Goal: Task Accomplishment & Management: Complete application form

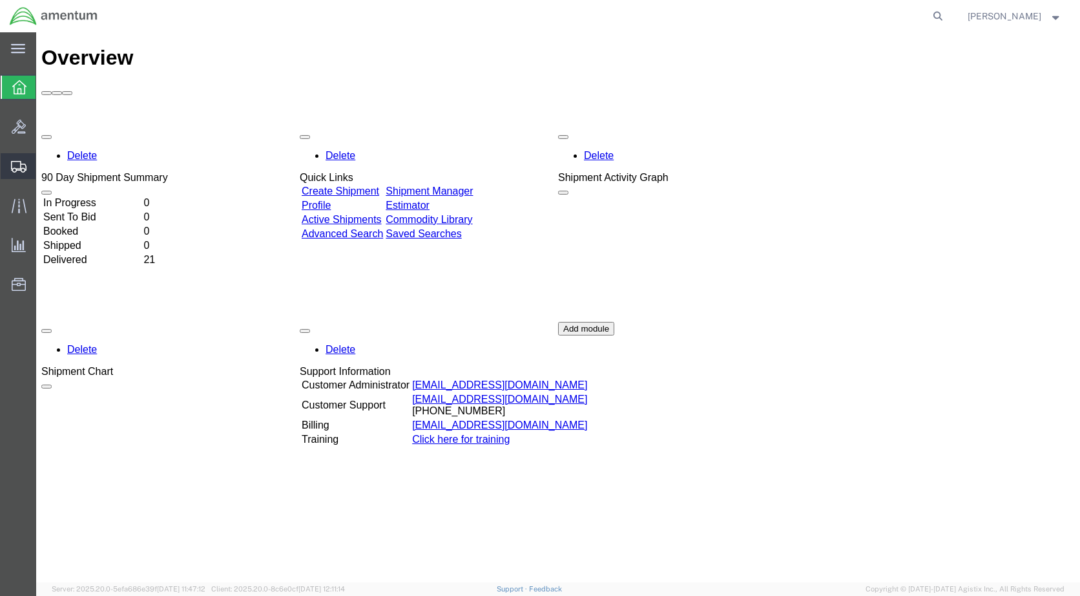
click at [0, 0] on span "Create Shipment" at bounding box center [0, 0] width 0 height 0
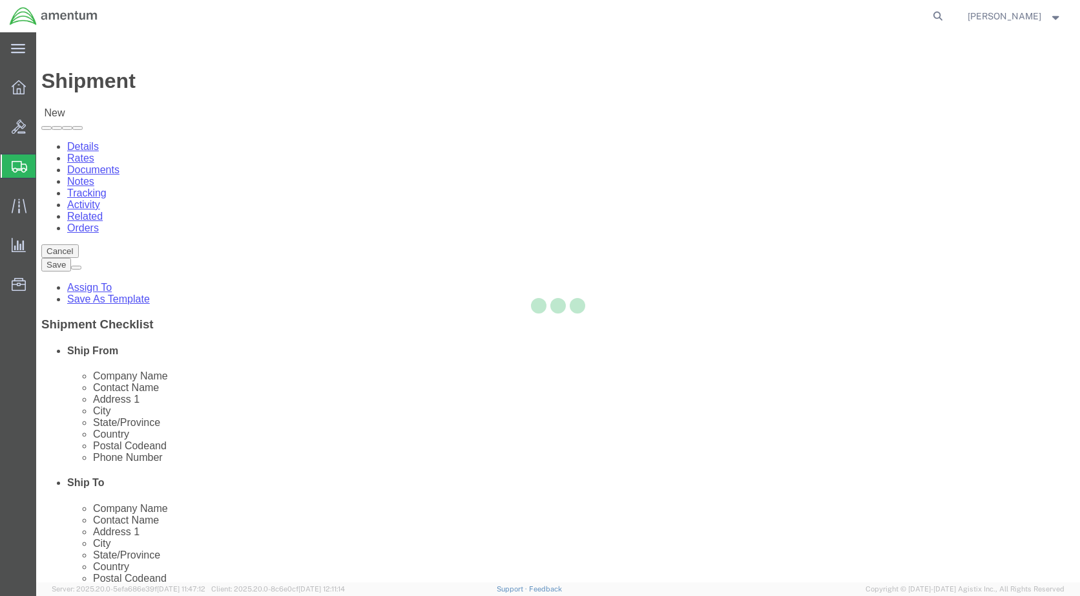
select select
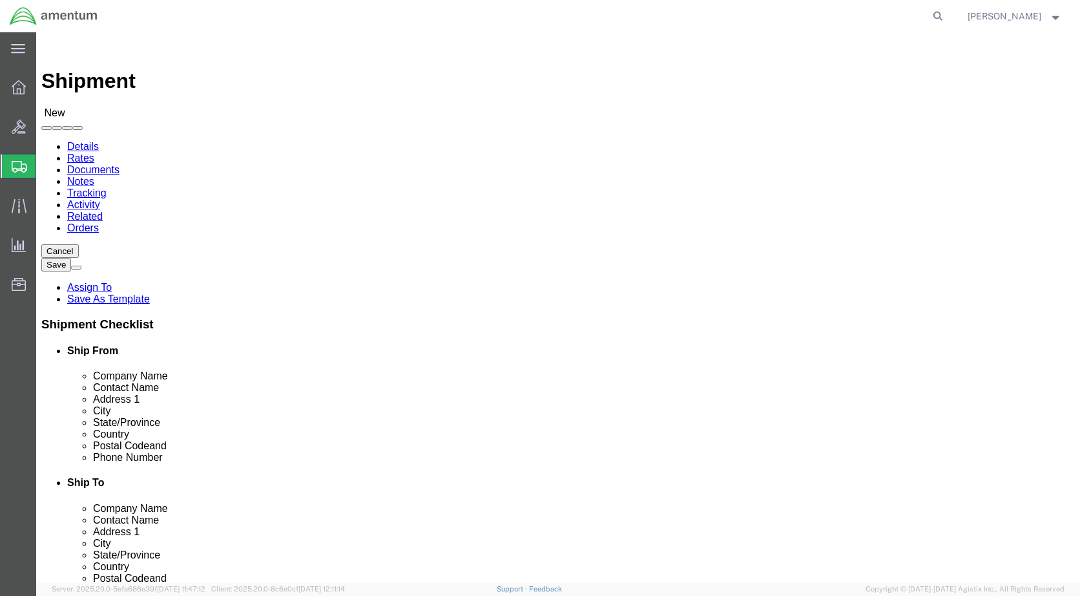
click input "text"
type input "SGT ATHENA BATY"
click input "text"
type input "BRYANT ARMY AIRFIELD"
click input "text"
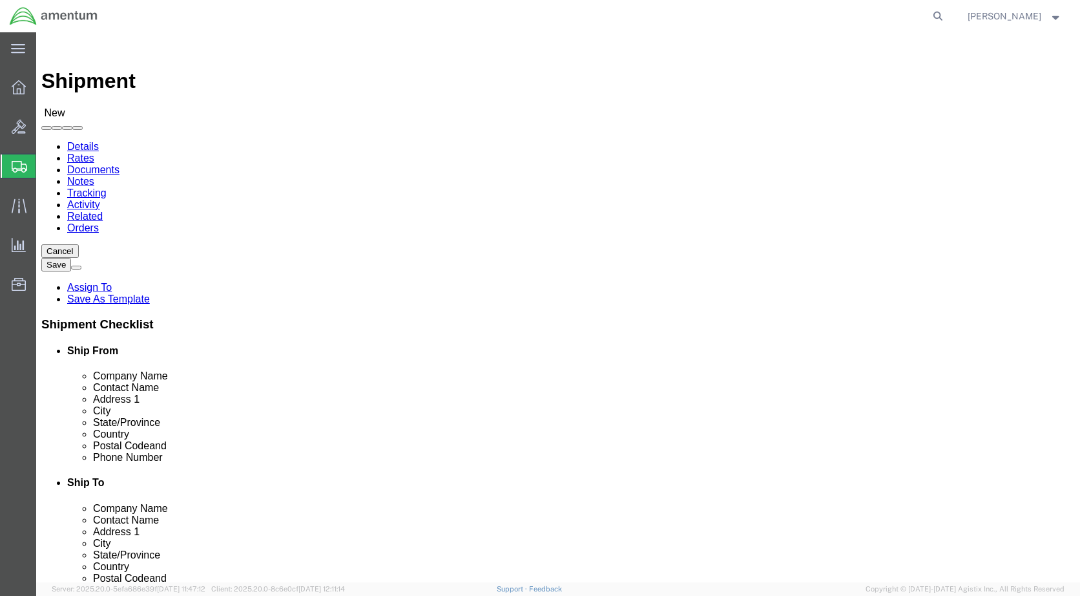
type input "BLDG47-427 WESTBROOK"
click input "text"
type input "AKARNG"
click input "BLDG47-427 WESTBROOK"
type input "BLDG47-427 WESTBROOK AVE"
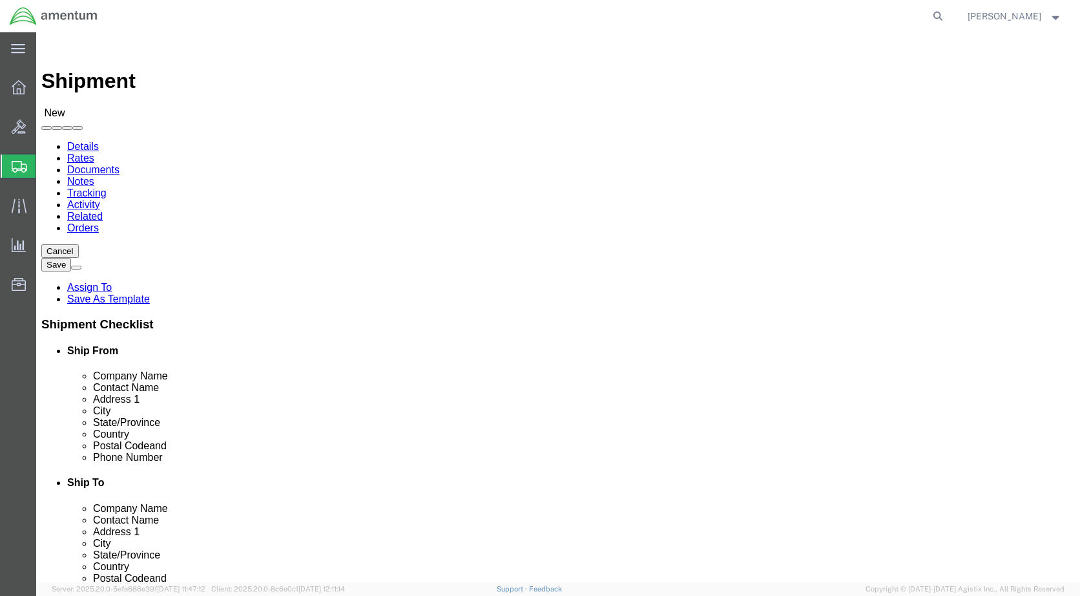
click input "text"
type input "JBER"
click body "Shipment New Details Rates Documents Notes Tracking Activity Related Orders Can…"
click input "text"
type input "99505"
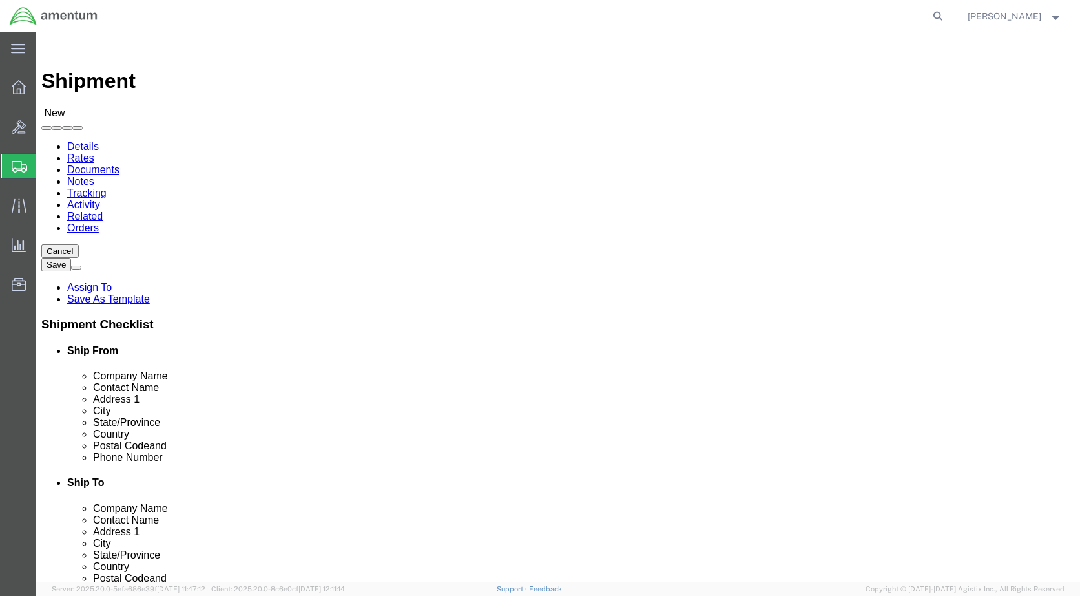
click input "text"
type input "US"
click input "text"
type input "9074286391"
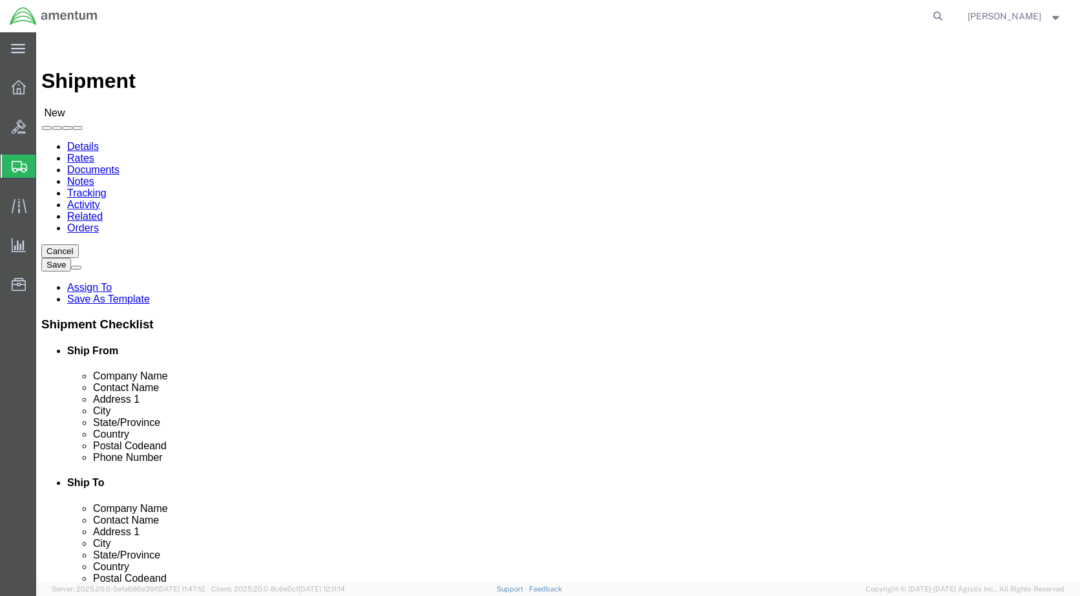
click input "text"
type input "A"
click input "athena.j.baty.mil"
type input "[DOMAIN_NAME][EMAIL_ADDRESS][PERSON_NAME][DOMAIN_NAME]"
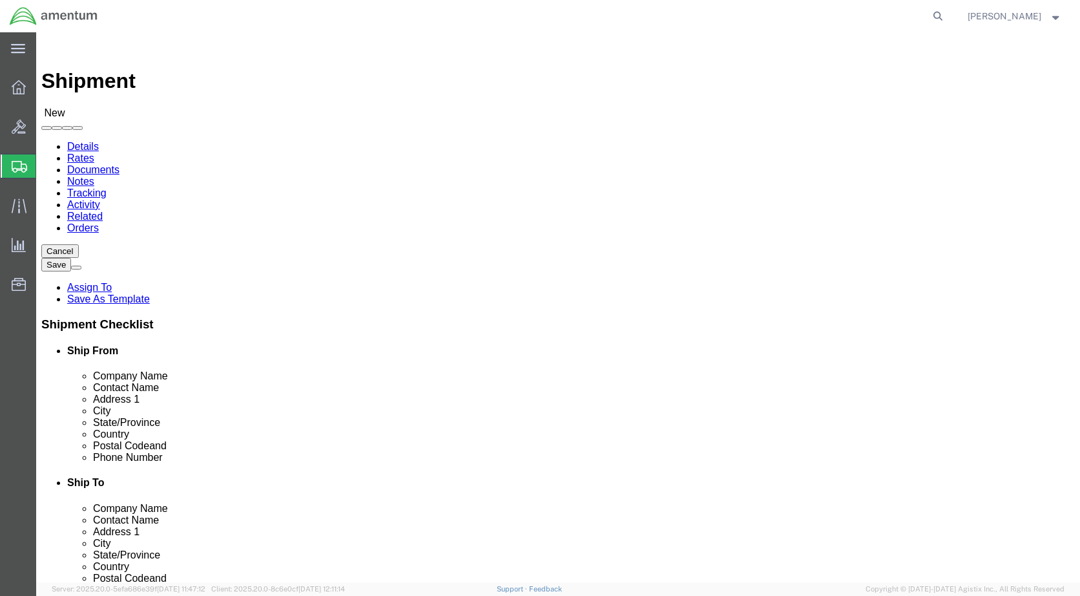
click input "checkbox"
checkbox input "true"
click body "Shipment New Details Rates Documents Notes Tracking Activity Related Orders Can…"
select select "59333"
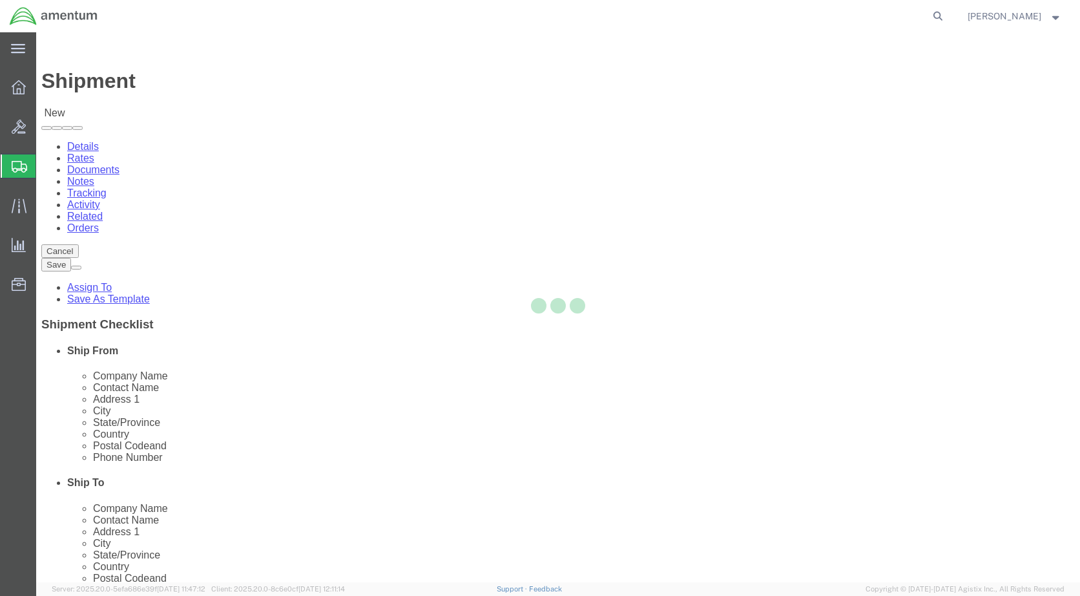
select select "AK"
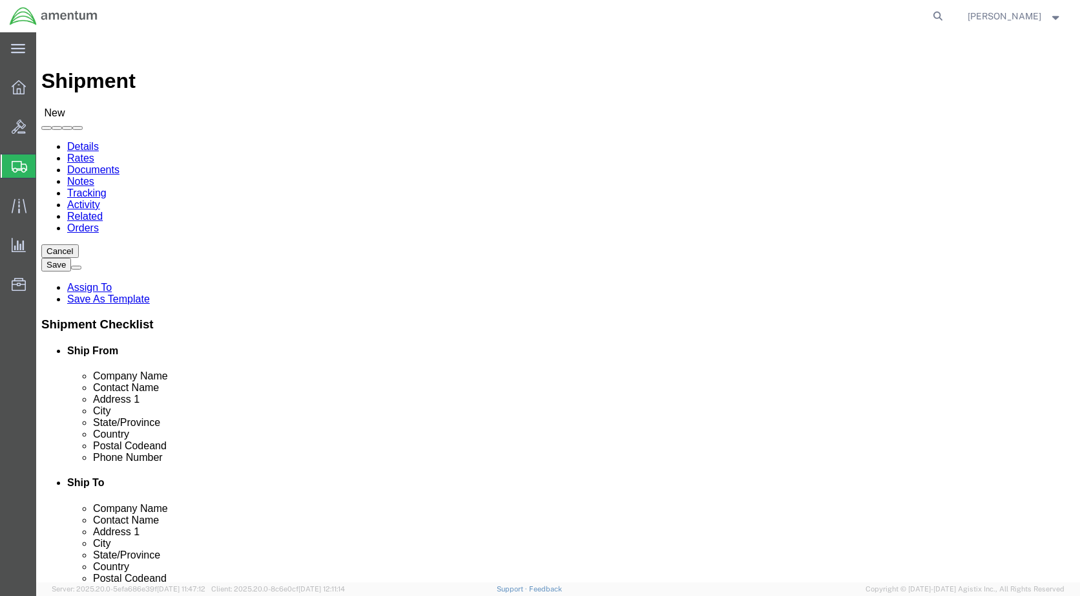
click input "text"
type input "W"
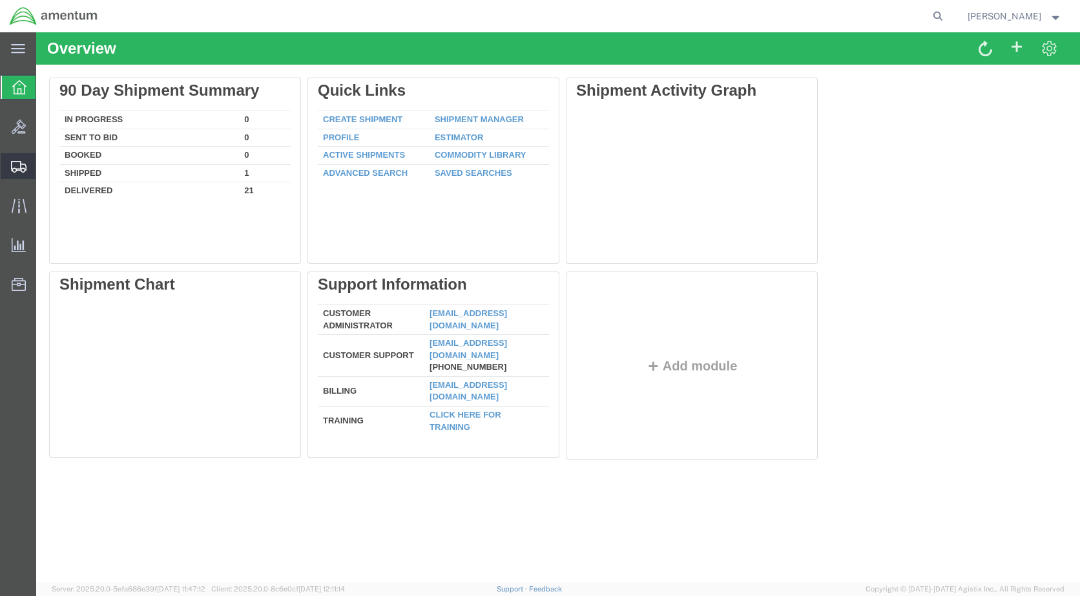
click at [0, 0] on span "Create Shipment" at bounding box center [0, 0] width 0 height 0
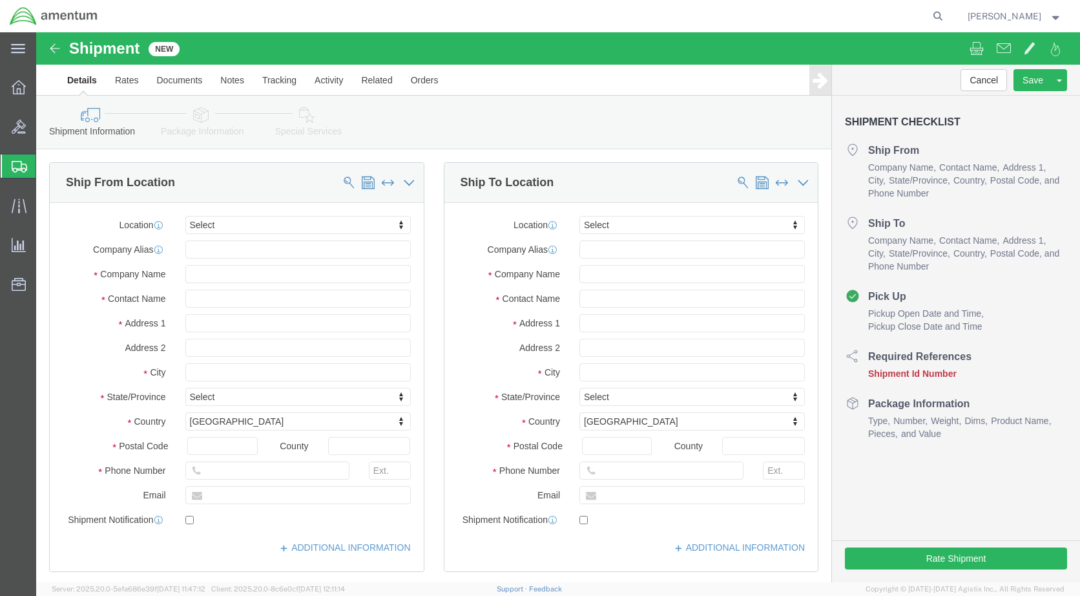
select select
click input "text"
type input "a"
type input "AKARNG"
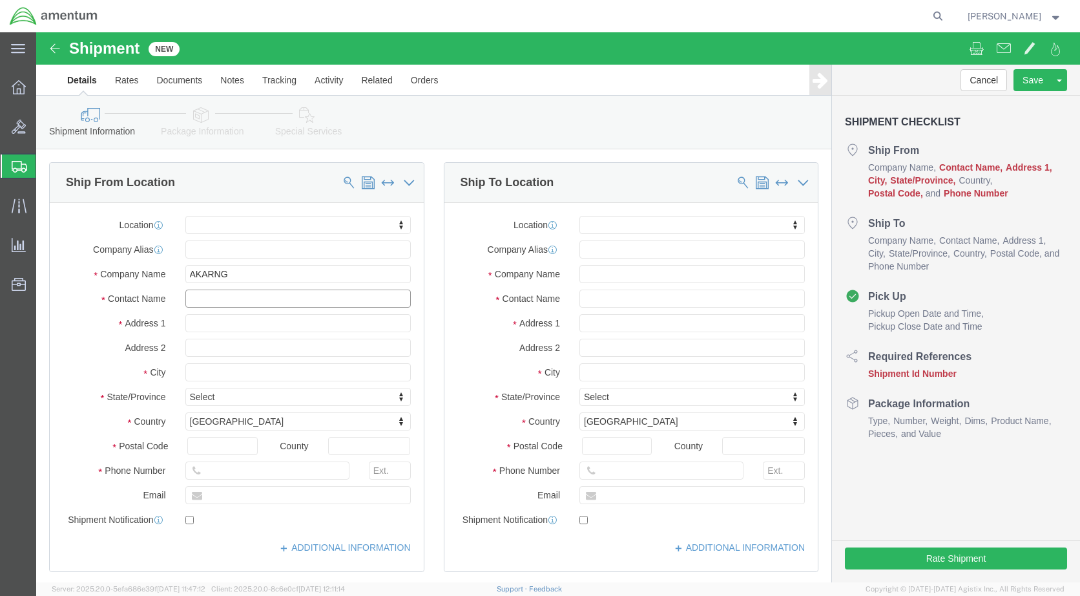
click input "text"
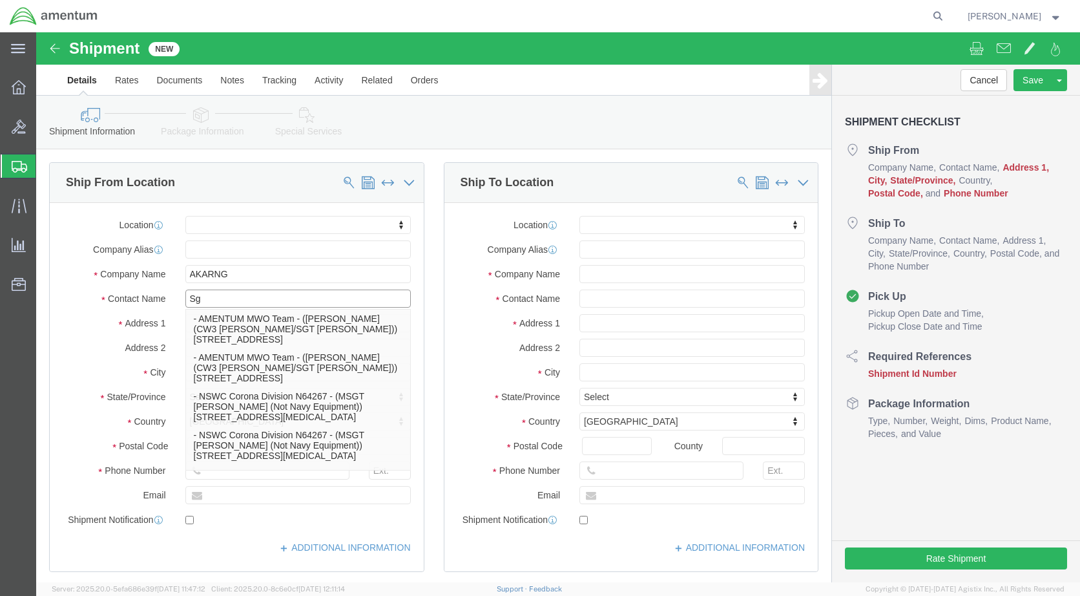
type input "S"
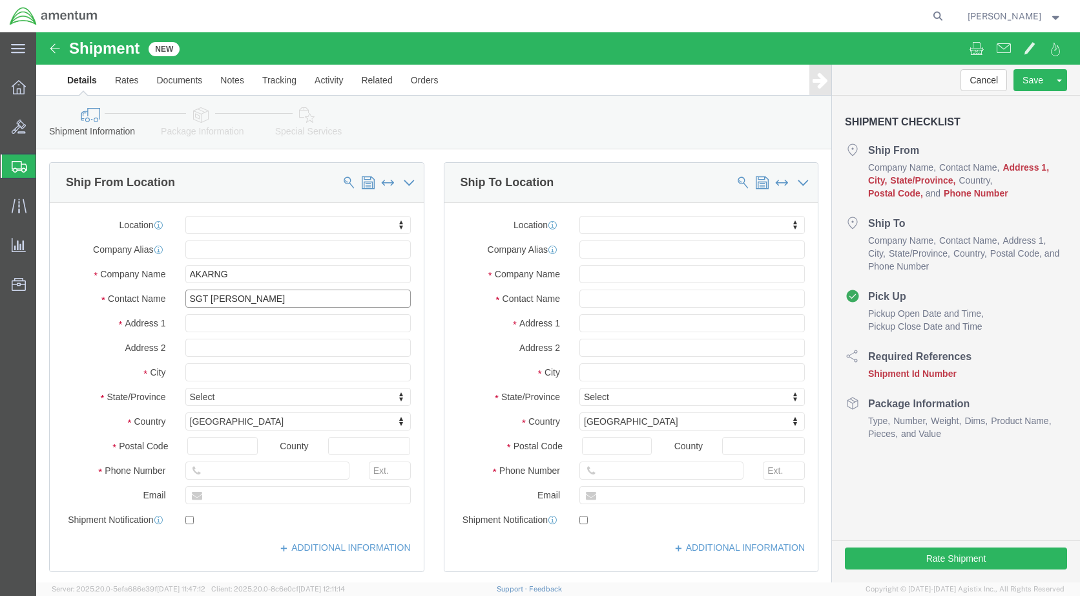
type input "SGT [PERSON_NAME]"
click input "text"
type input "[PERSON_NAME] Army Airfield"
click input "text"
type input "BLDG [STREET_ADDRESS][PERSON_NAME]"
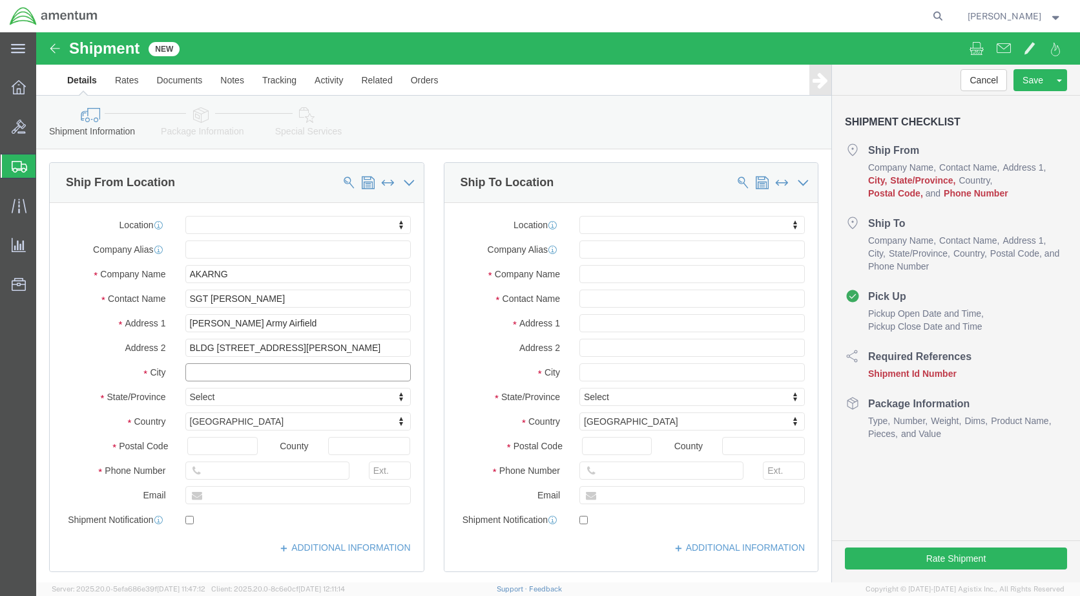
click input "text"
type input "JBER"
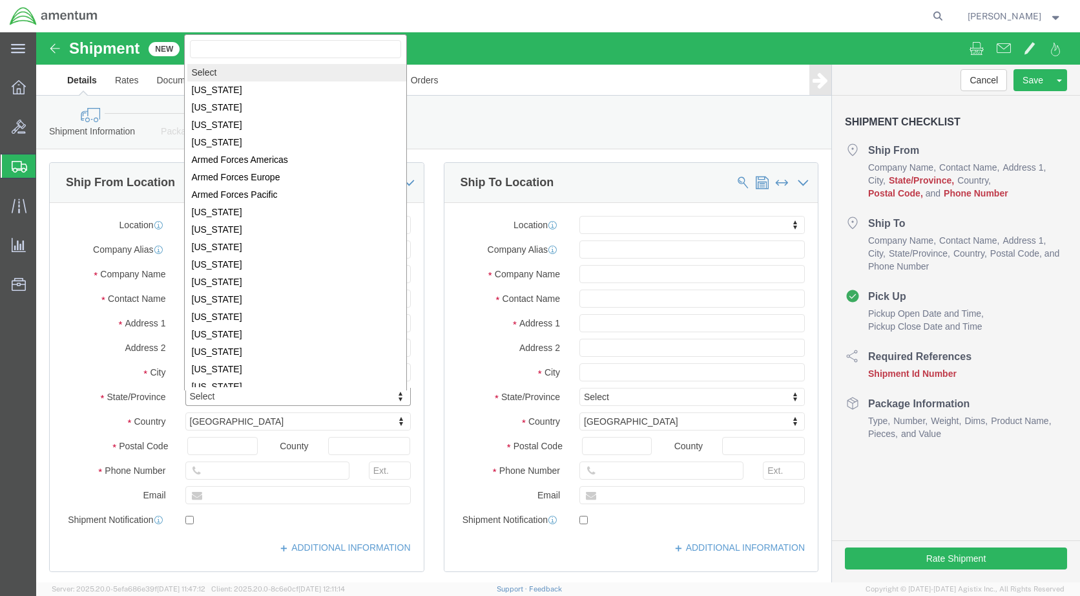
click body "Shipment New Details Rates Documents Notes Tracking Activity Related Orders Can…"
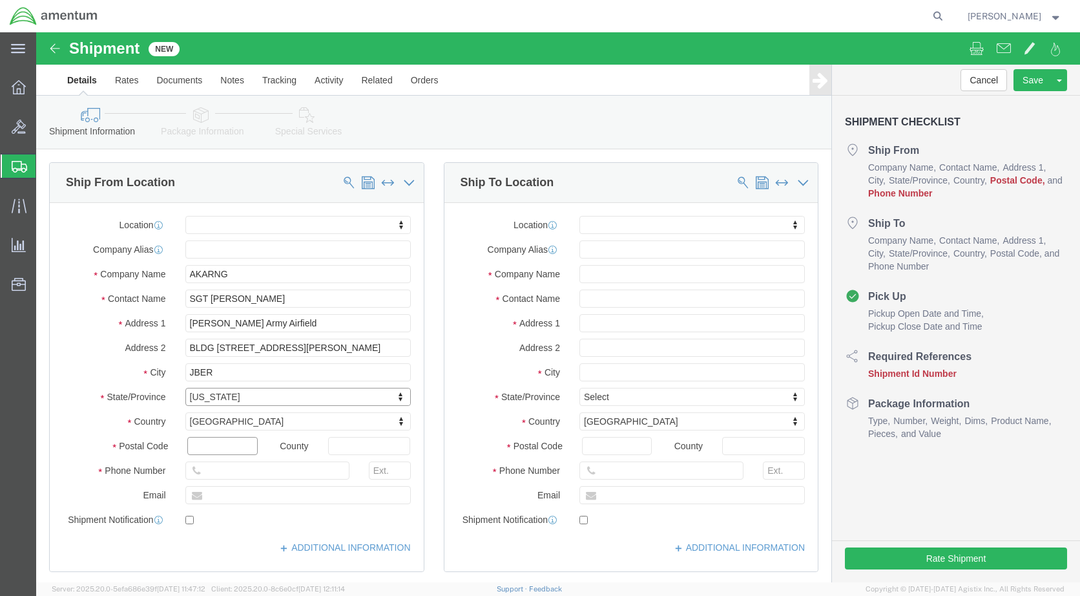
click input "text"
type input "99505"
click input "text"
type input "0"
type input "9074286391"
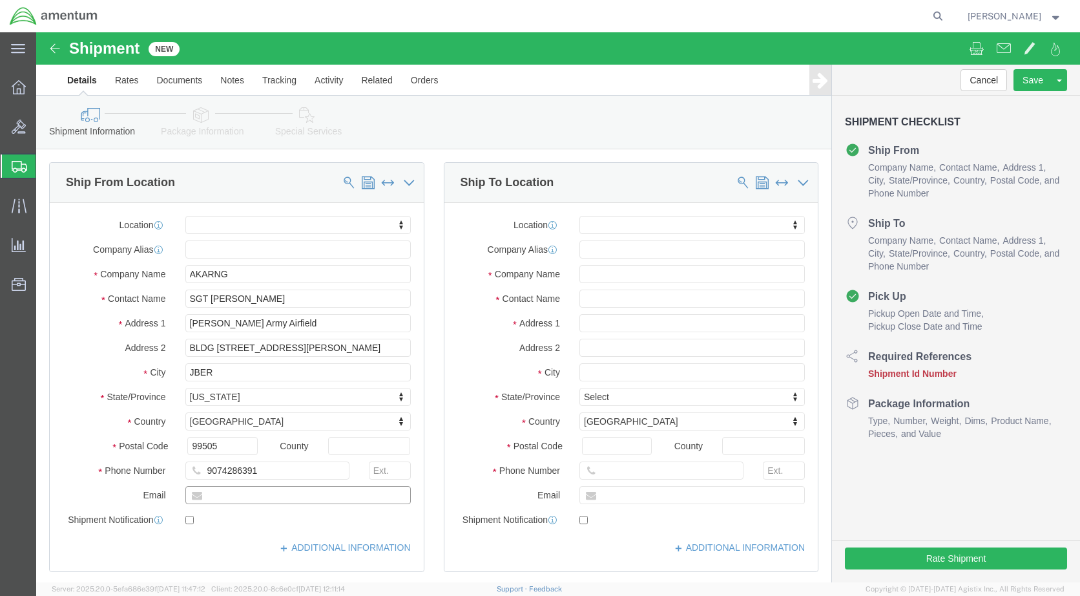
click input "text"
type input "[DOMAIN_NAME][EMAIL_ADDRESS][PERSON_NAME][DOMAIN_NAME]"
click input "checkbox"
checkbox input "true"
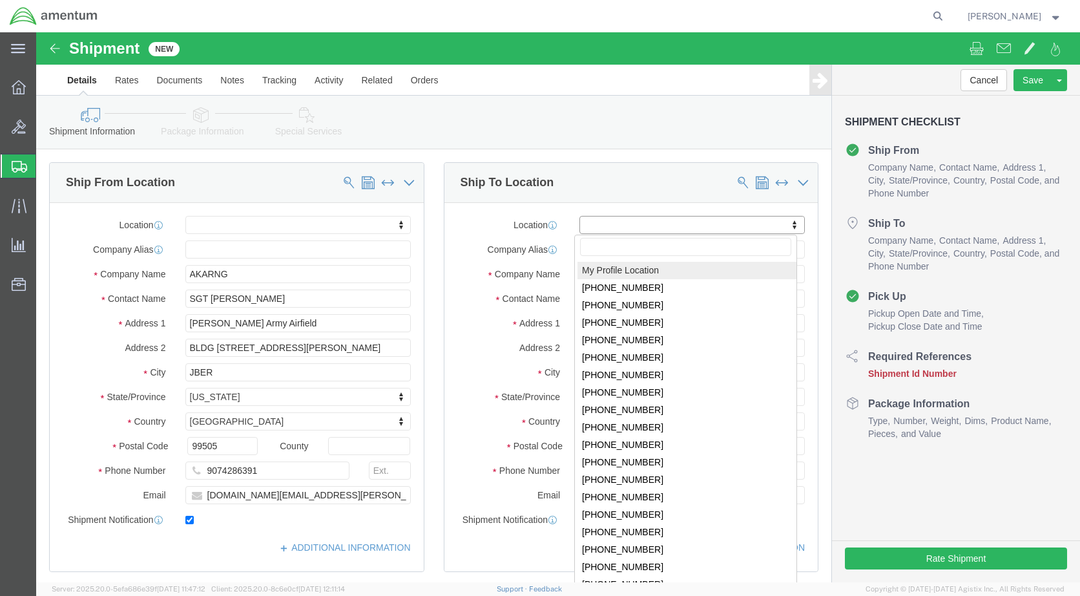
click body "Shipment New Details Rates Documents Notes Tracking Activity Related Orders Can…"
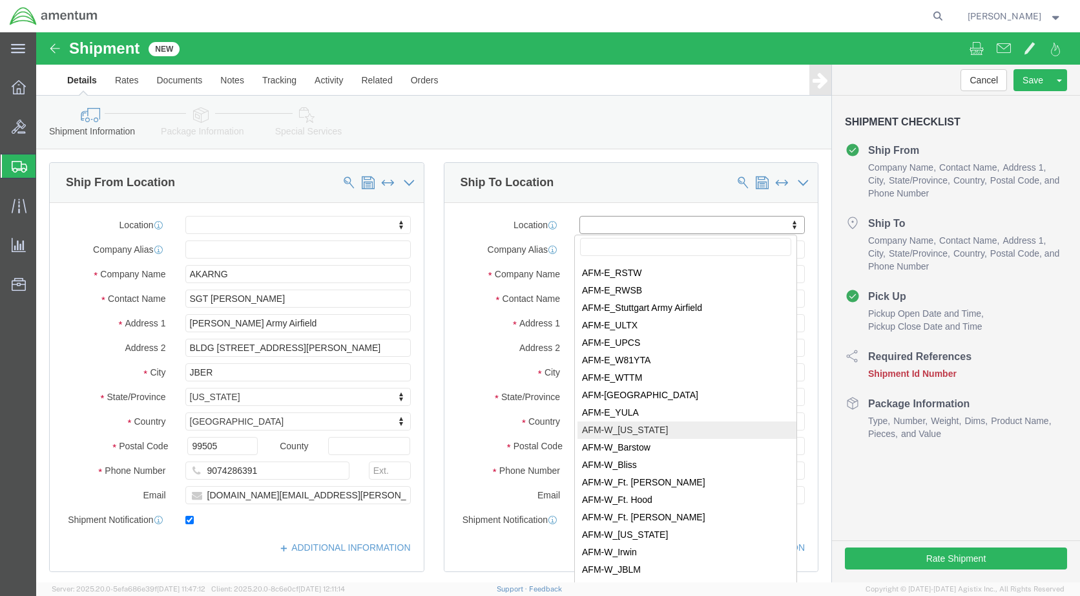
select select "59333"
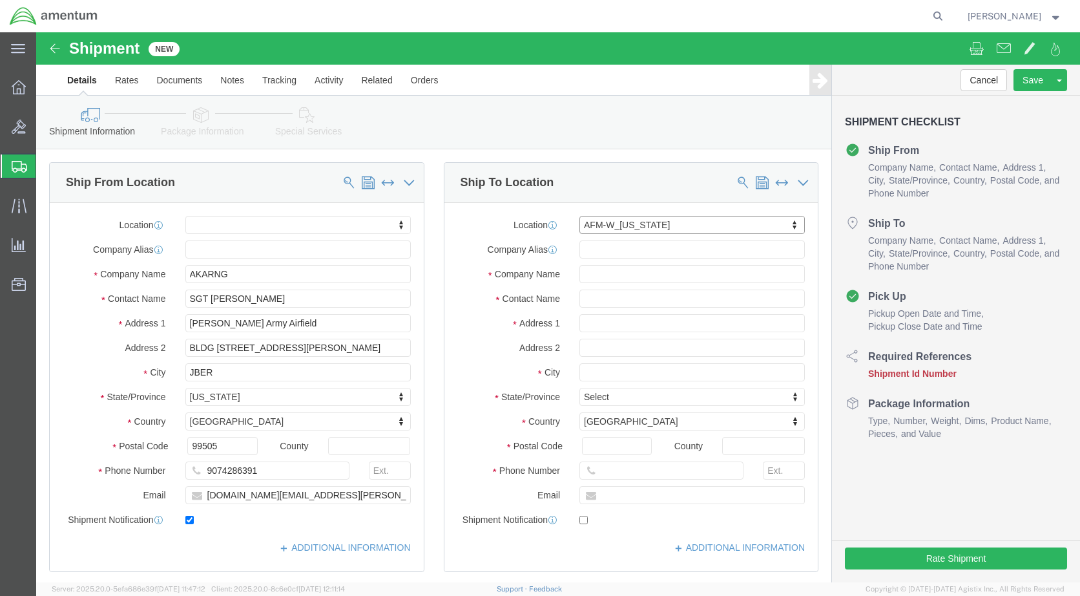
select select "AK"
click input "text"
type input "[PERSON_NAME]"
click input "text"
drag, startPoint x: 626, startPoint y: 437, endPoint x: 532, endPoint y: 437, distance: 93.7
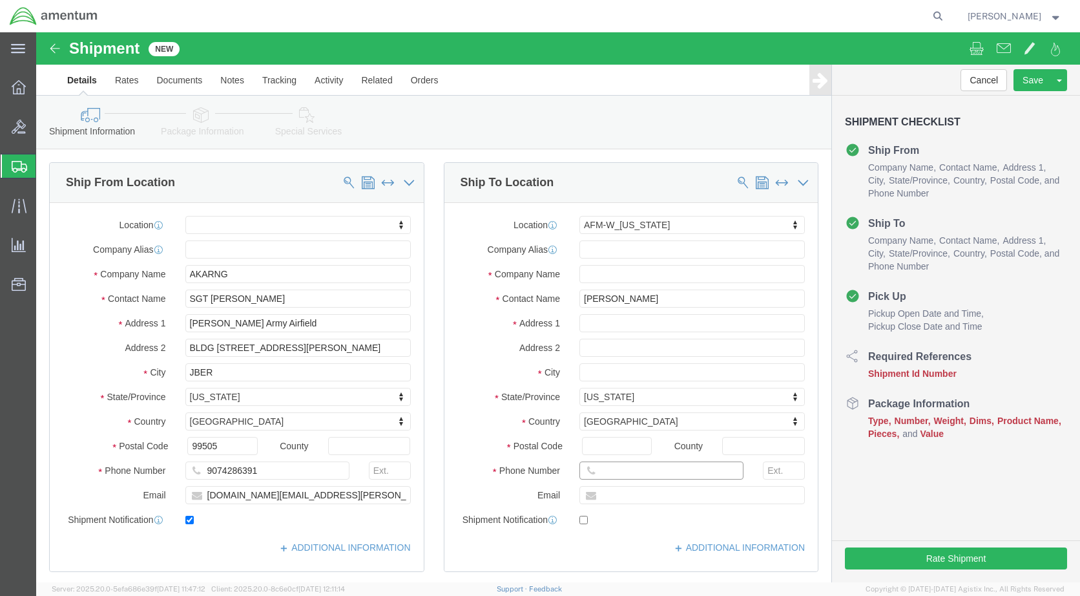
click div
type input "9073532077"
click input "text"
type input "[PERSON_NAME][EMAIL_ADDRESS][PERSON_NAME][DOMAIN_NAME]"
click input "checkbox"
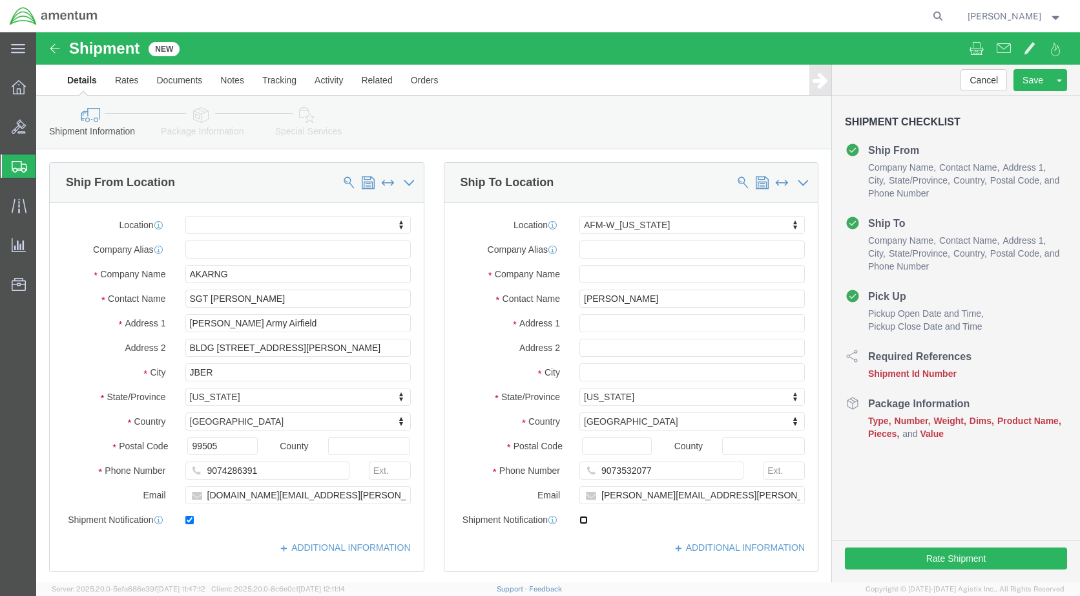
click input "checkbox"
checkbox input "true"
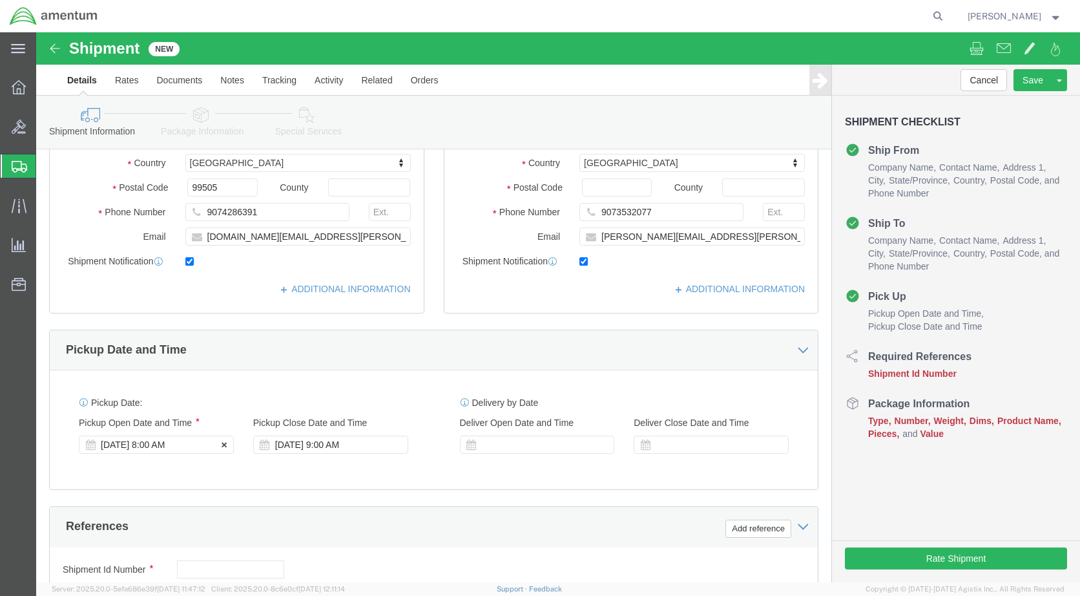
click div "Oct 07 2025 8:00 AM"
click button "Apply"
click input "text"
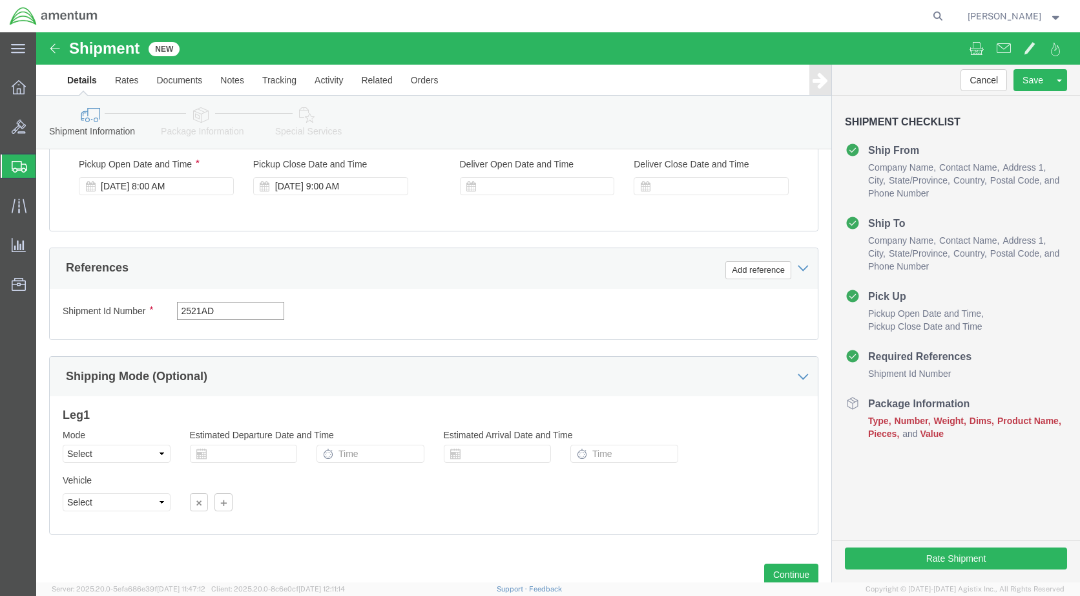
scroll to position [559, 0]
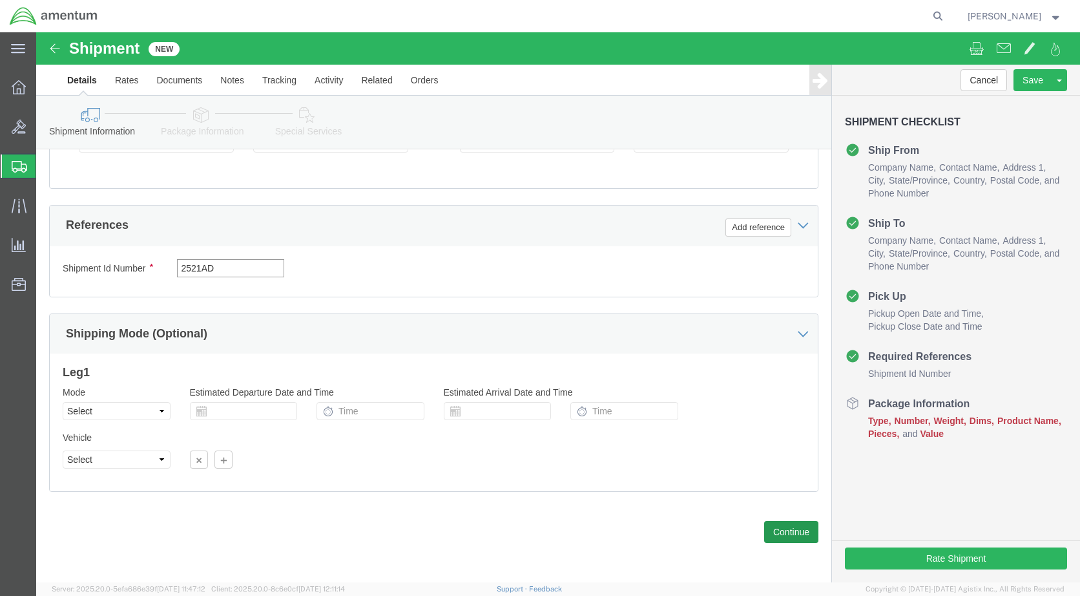
type input "2521AD"
click button "Continue"
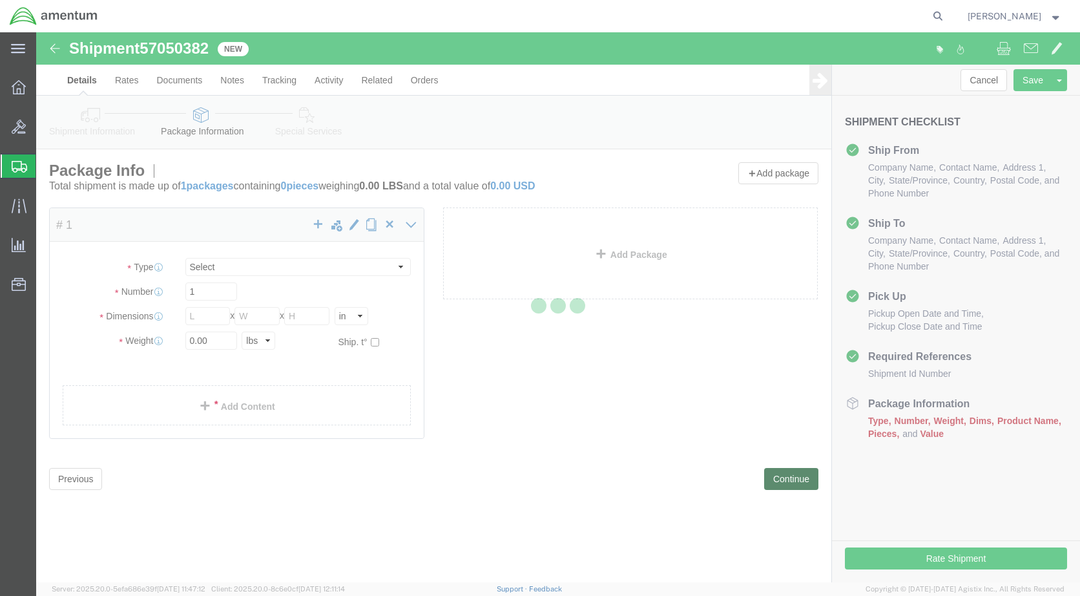
select select "CBOX"
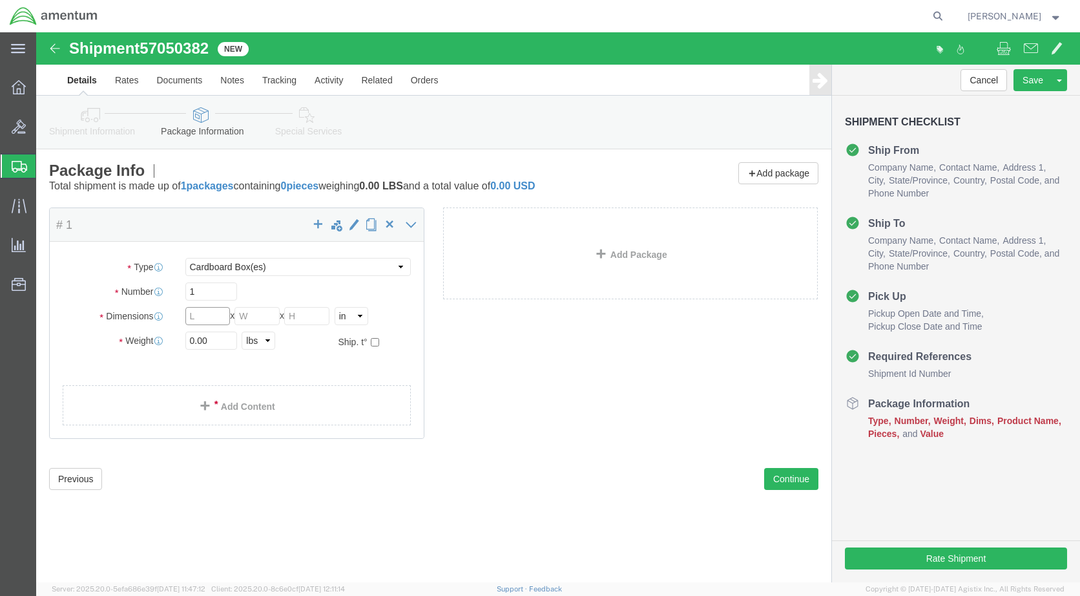
click input "text"
type input "17"
click input "text"
type input "17"
click input "text"
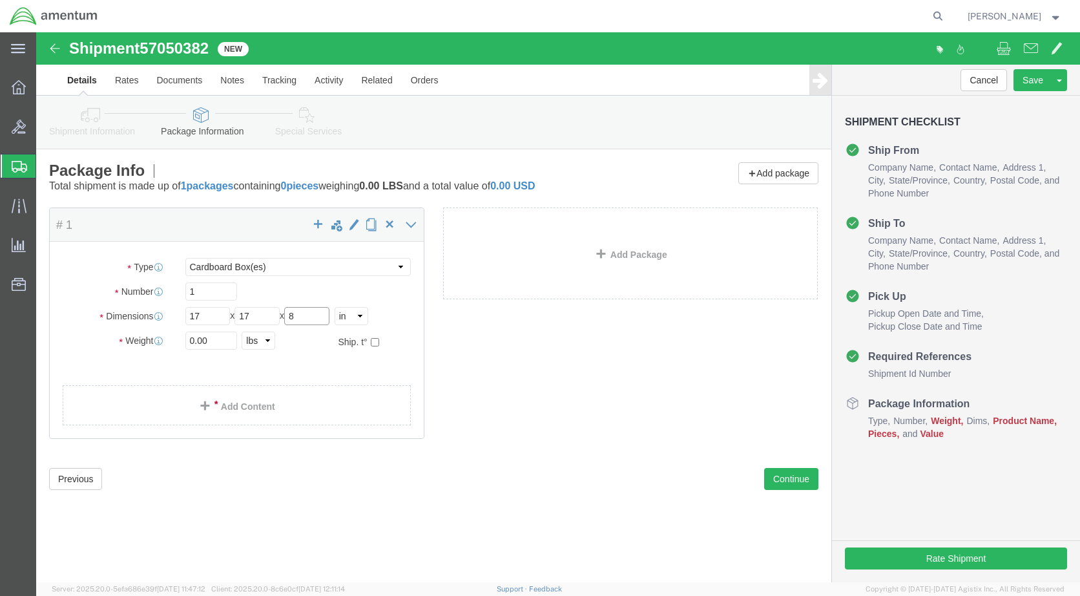
type input "8"
click input "0.00"
drag, startPoint x: 182, startPoint y: 308, endPoint x: 87, endPoint y: 308, distance: 95.6
click div "Weight Total weight of packages in pounds or kilograms 0.00 Select kgs lbs Ship…"
type input "11"
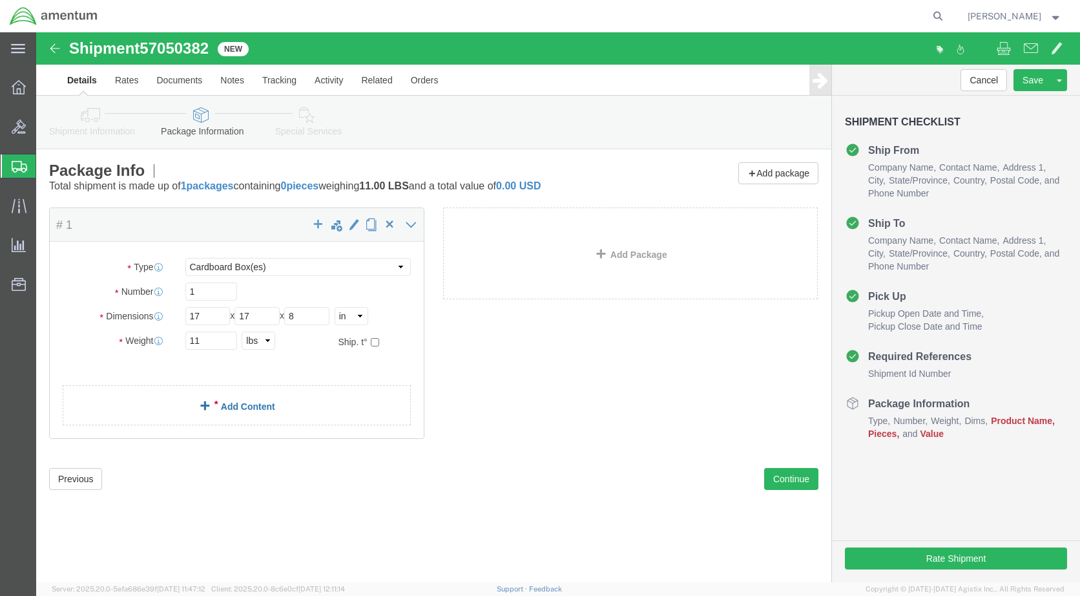
click link "Add Content"
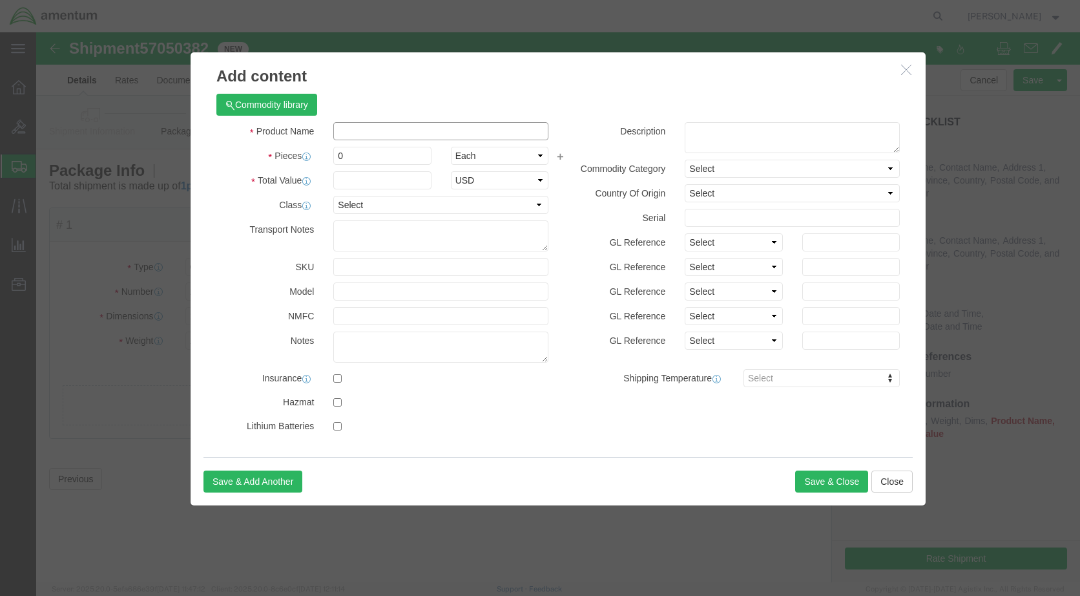
click input "text"
type input "t"
type input "Tail Beam assy"
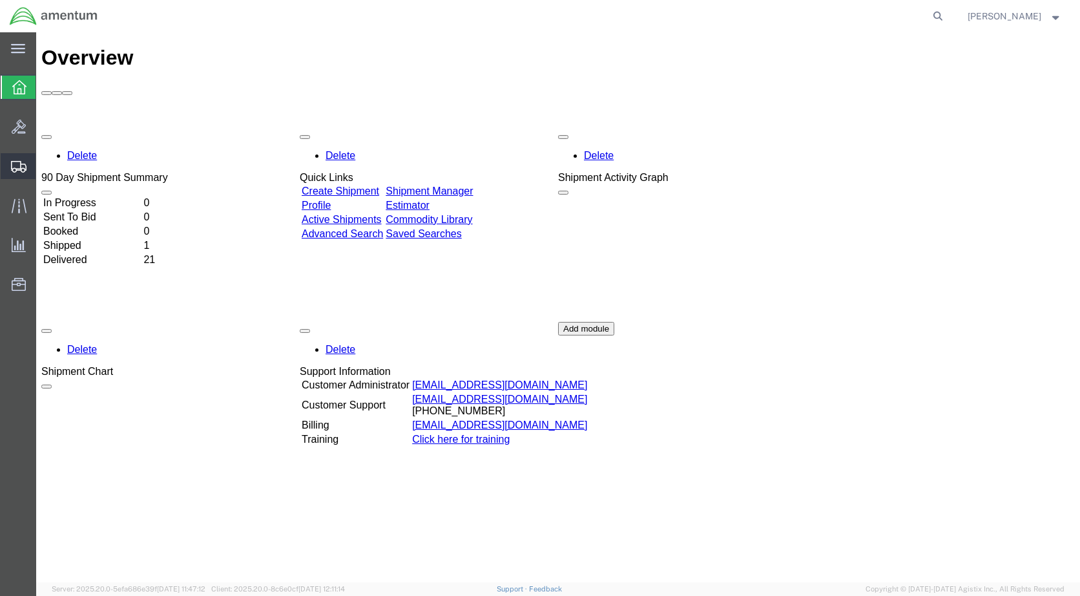
click at [0, 0] on span "Shipment Manager" at bounding box center [0, 0] width 0 height 0
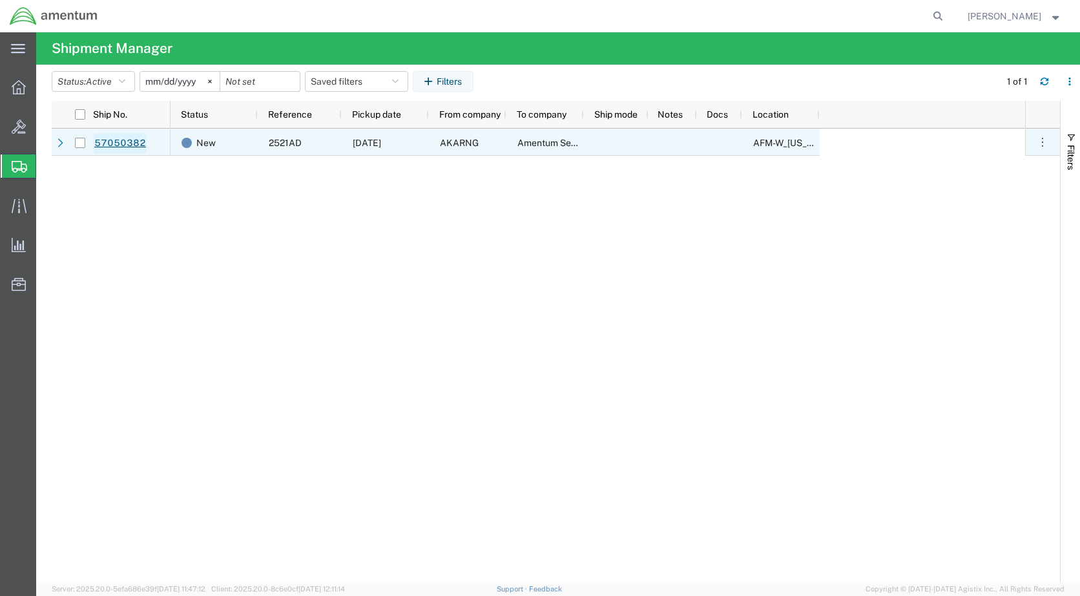
click at [122, 141] on link "57050382" at bounding box center [120, 143] width 53 height 21
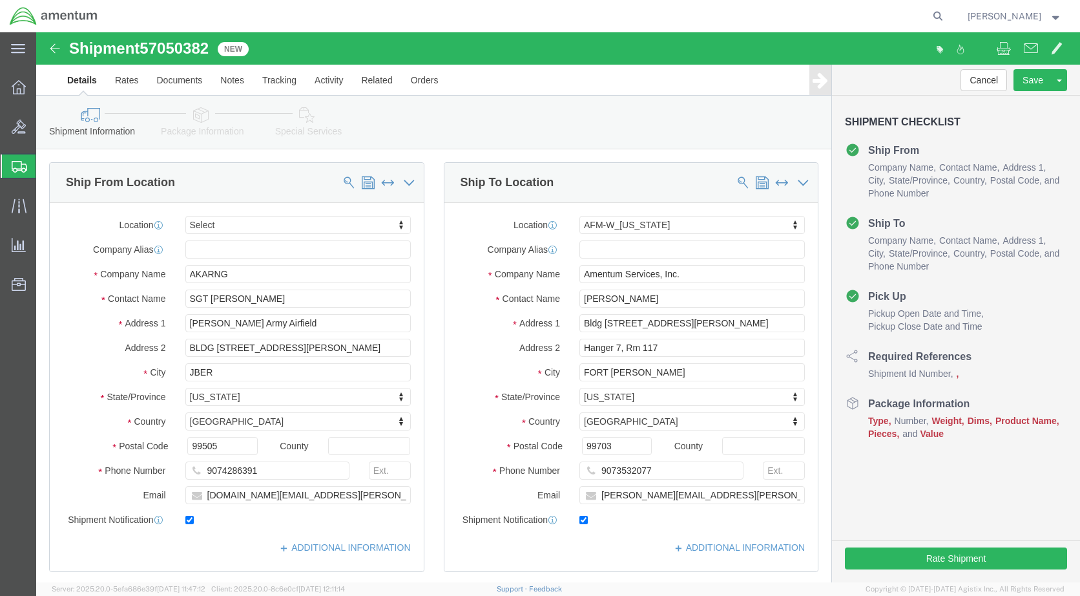
select select
select select "59333"
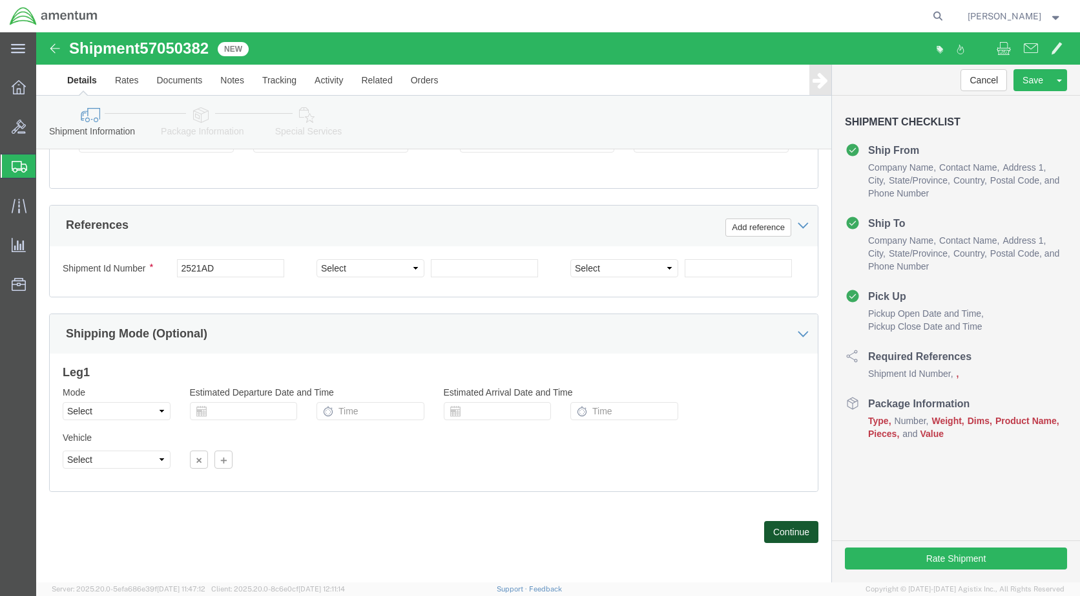
click button "Continue"
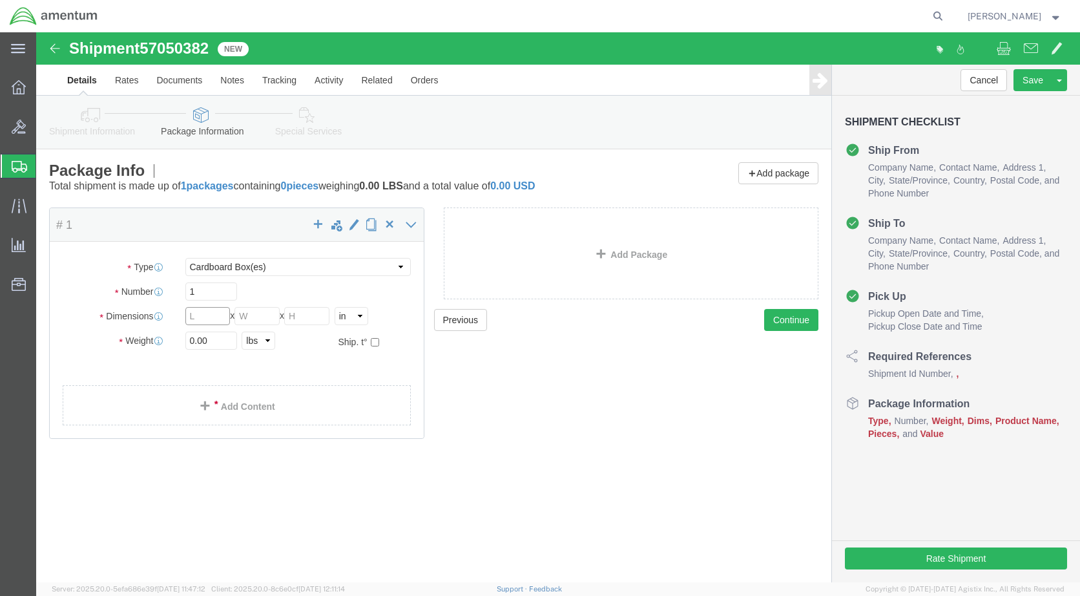
click input "text"
type input "17"
click input "text"
type input "17"
click input "text"
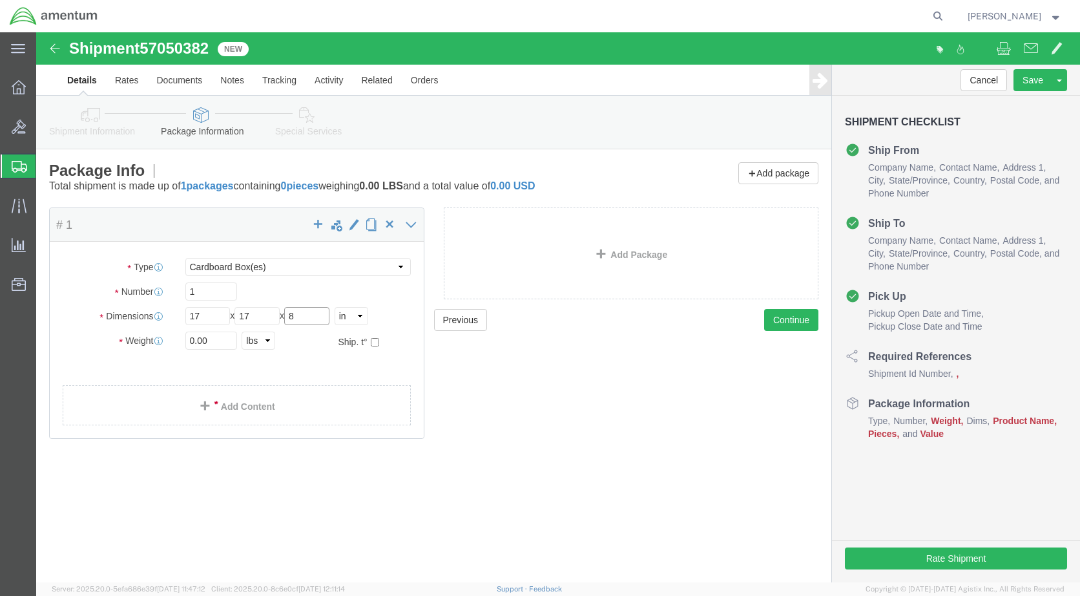
type input "8"
drag, startPoint x: 176, startPoint y: 308, endPoint x: 112, endPoint y: 302, distance: 63.6
click div "Weight 0.00 Select kgs lbs Ship. t°"
type input "11"
click link "Add Content"
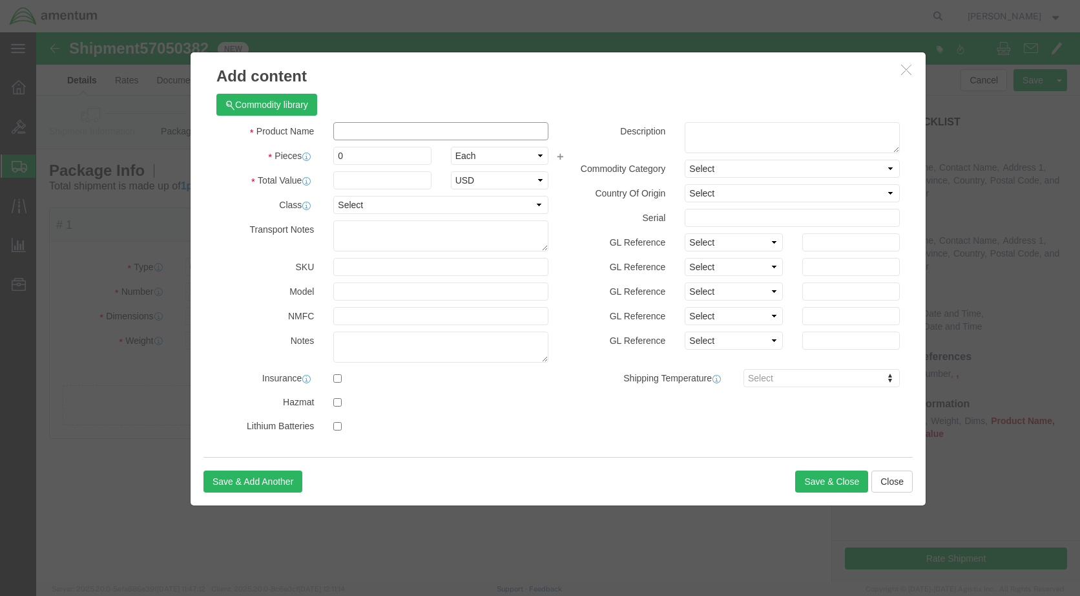
click input "text"
type input "B"
type input "Tail Beam Assy and Fitting Assy"
click input "0"
drag, startPoint x: 316, startPoint y: 125, endPoint x: 236, endPoint y: 124, distance: 79.5
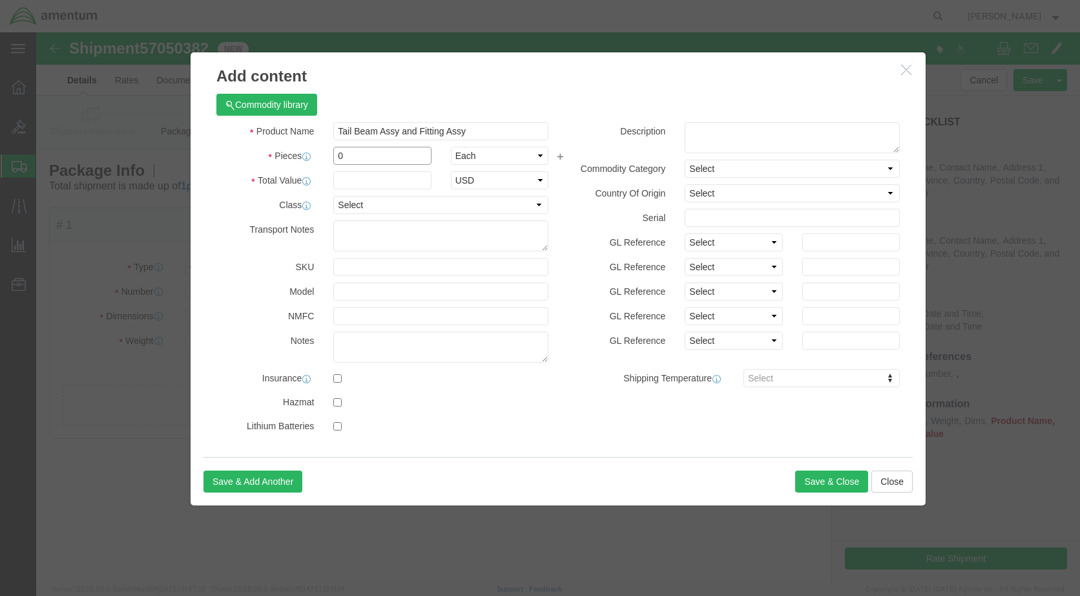
click div "Pieces 0 Select Bag Barrels 100Board Feet Bottle Box Blister Pack Carats Can Ca…"
type input "2"
click input "text"
type input "5087"
select select "50"
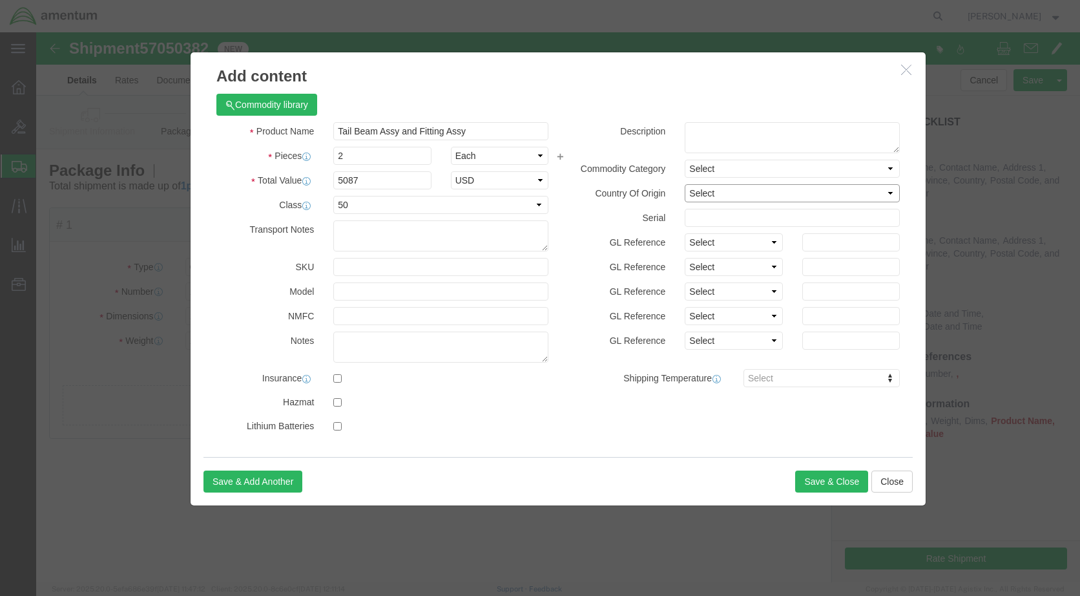
select select "US"
click button "Save & Close"
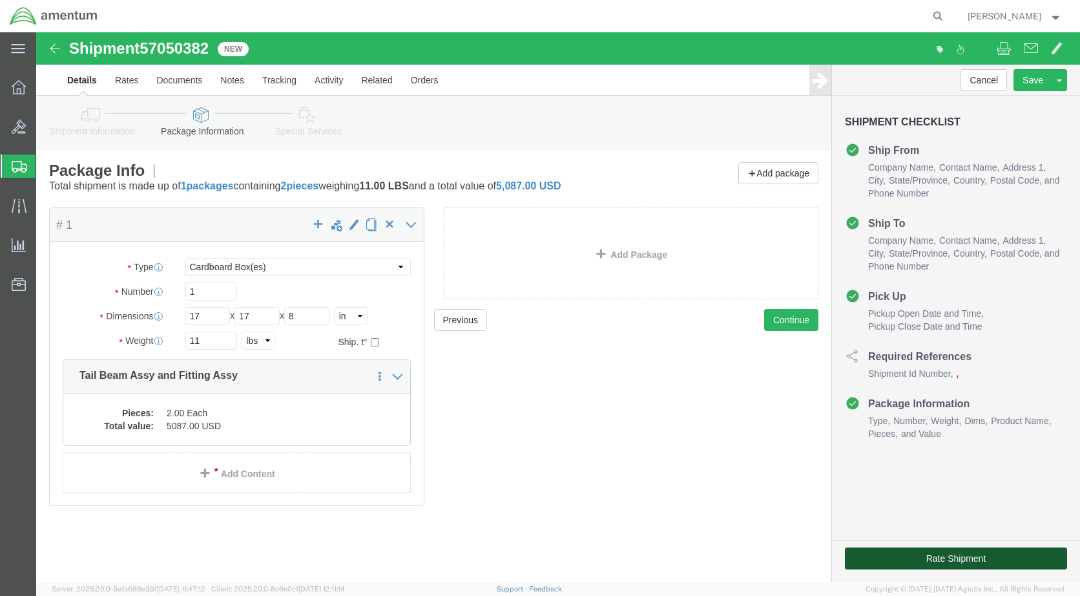
click button "Rate Shipment"
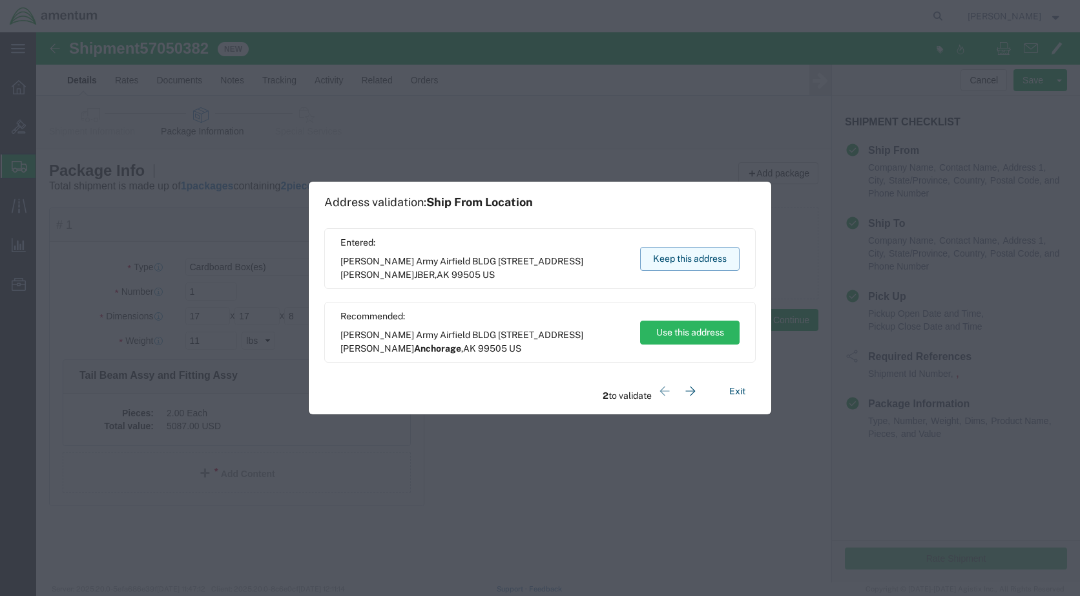
click at [703, 262] on button "Keep this address" at bounding box center [689, 259] width 99 height 24
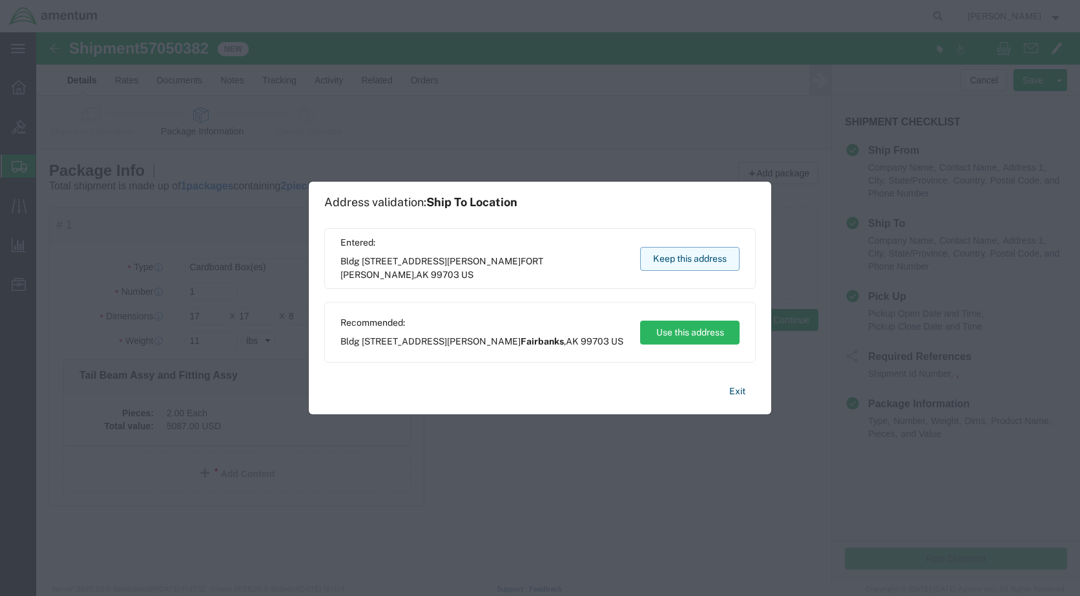
click at [682, 258] on button "Keep this address" at bounding box center [689, 259] width 99 height 24
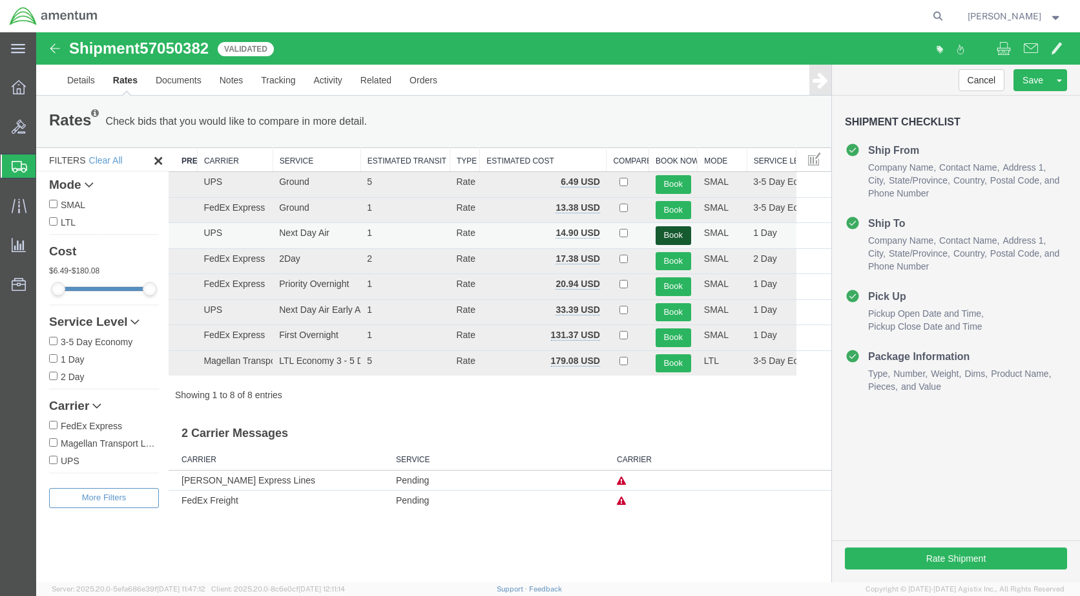
click at [671, 233] on button "Book" at bounding box center [674, 235] width 36 height 19
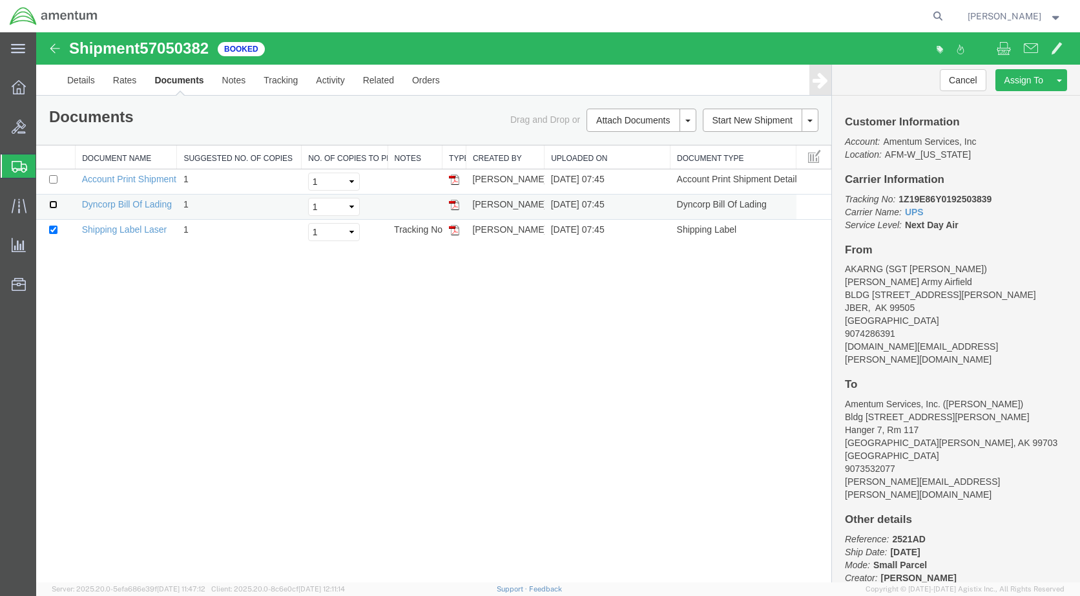
click at [53, 204] on input "checkbox" at bounding box center [53, 204] width 8 height 8
checkbox input "true"
click at [150, 205] on link "Dyncorp Bill Of Lading" at bounding box center [127, 204] width 90 height 10
click at [119, 231] on link "Shipping Label Laser" at bounding box center [124, 229] width 85 height 10
click at [140, 204] on link "Dyncorp Bill Of Lading" at bounding box center [127, 204] width 90 height 10
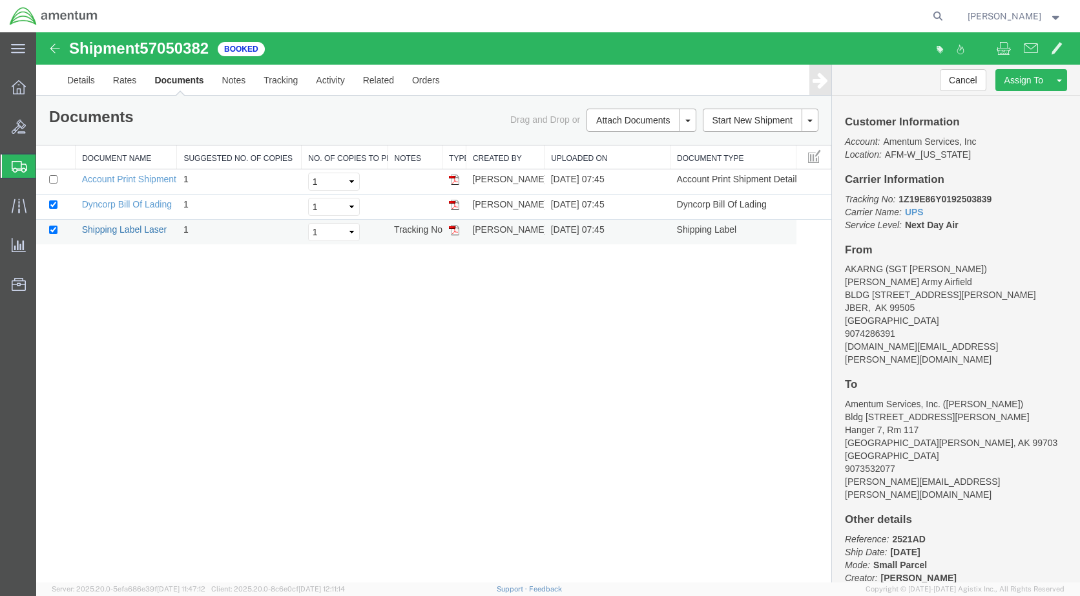
click at [132, 229] on link "Shipping Label Laser" at bounding box center [124, 229] width 85 height 10
